Goal: Information Seeking & Learning: Compare options

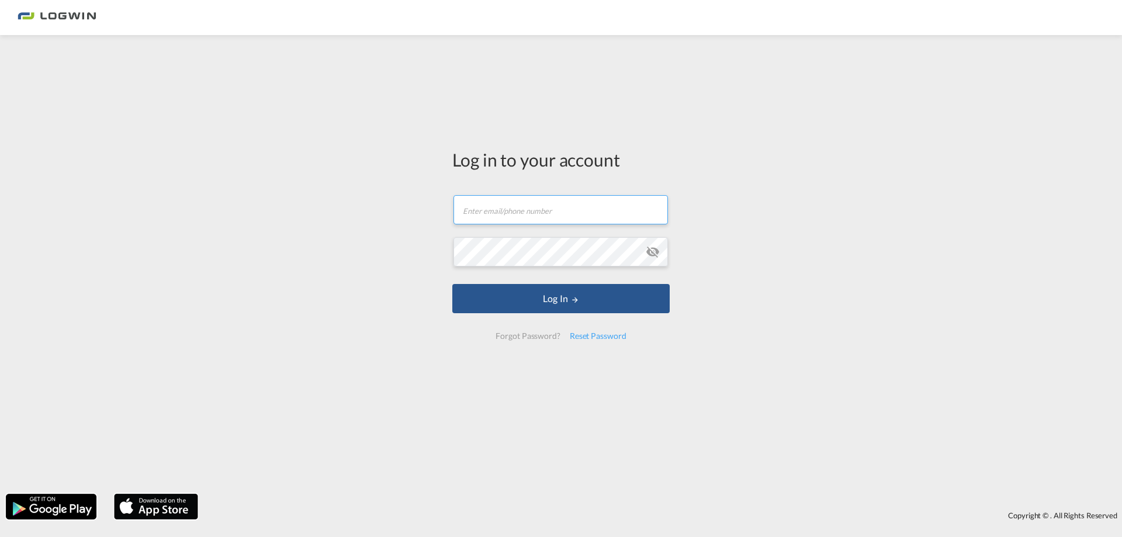
click at [517, 211] on input "text" at bounding box center [561, 209] width 215 height 29
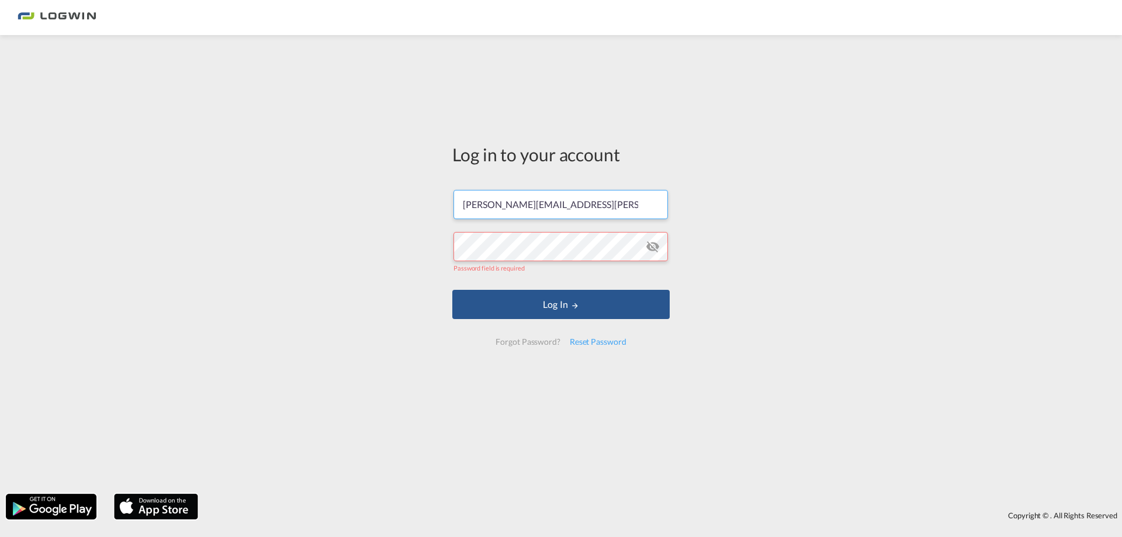
type input "[PERSON_NAME][EMAIL_ADDRESS][PERSON_NAME][DOMAIN_NAME]"
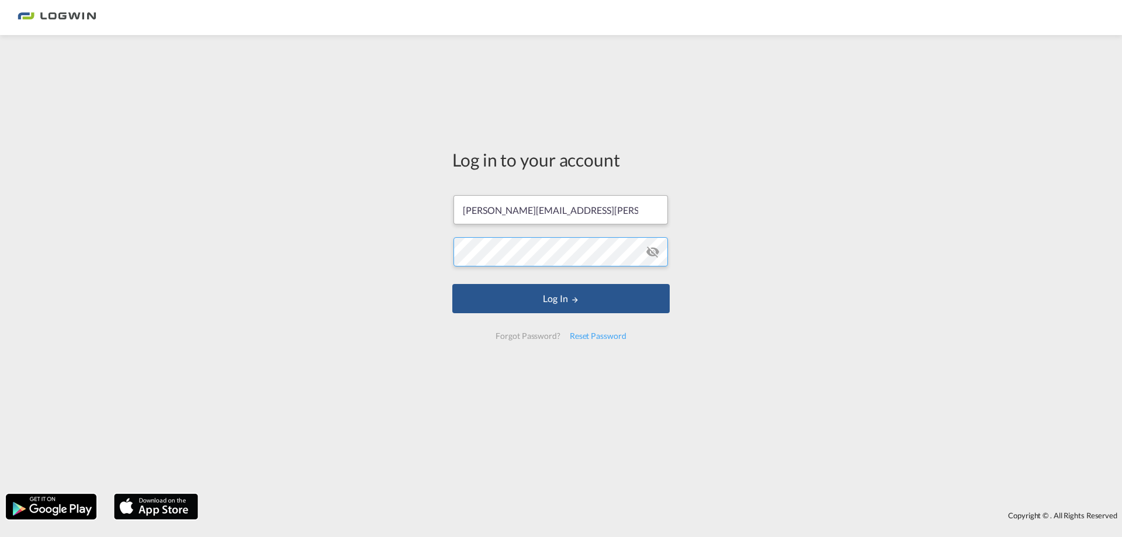
click at [452, 284] on button "Log In" at bounding box center [560, 298] width 217 height 29
